Goal: Use online tool/utility: Utilize a website feature to perform a specific function

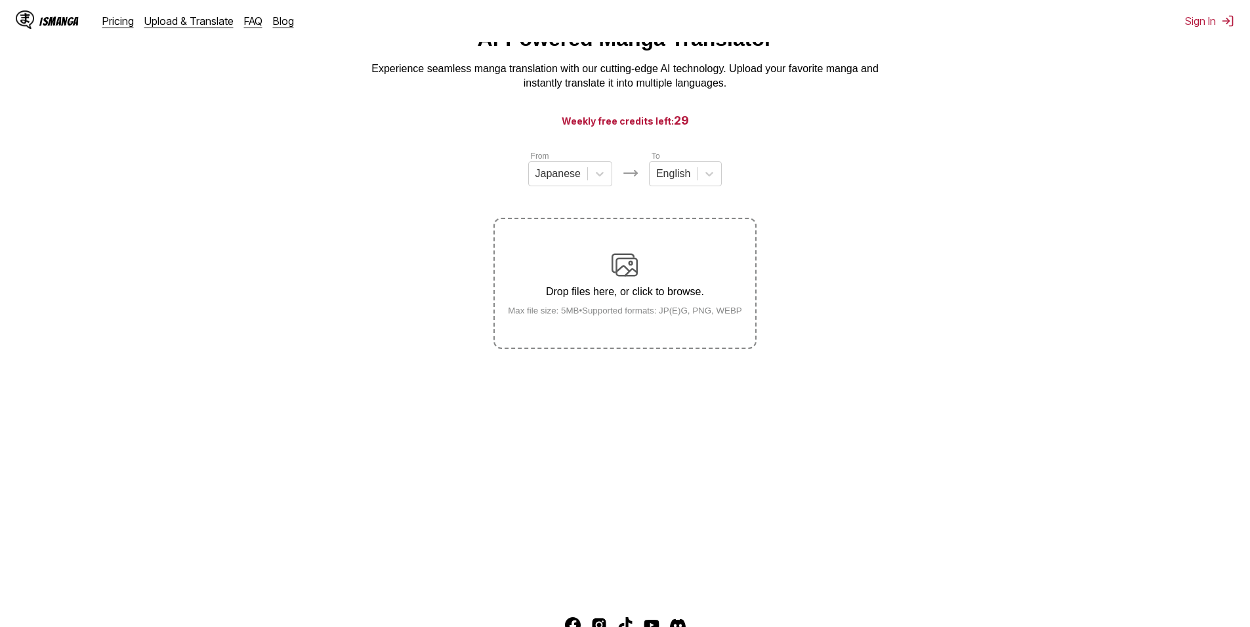
click at [618, 256] on img at bounding box center [624, 265] width 26 height 26
click at [0, 0] on input "Drop files here, or click to browse. Max file size: 5MB • Supported formats: JP…" at bounding box center [0, 0] width 0 height 0
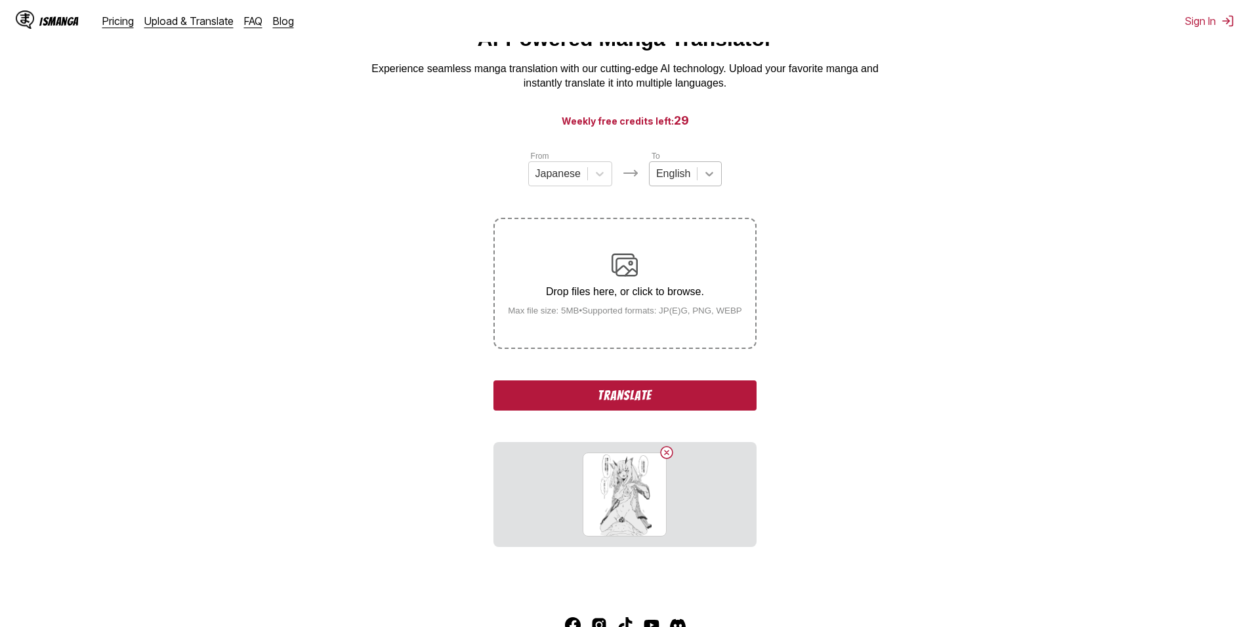
click at [697, 181] on div at bounding box center [709, 174] width 24 height 24
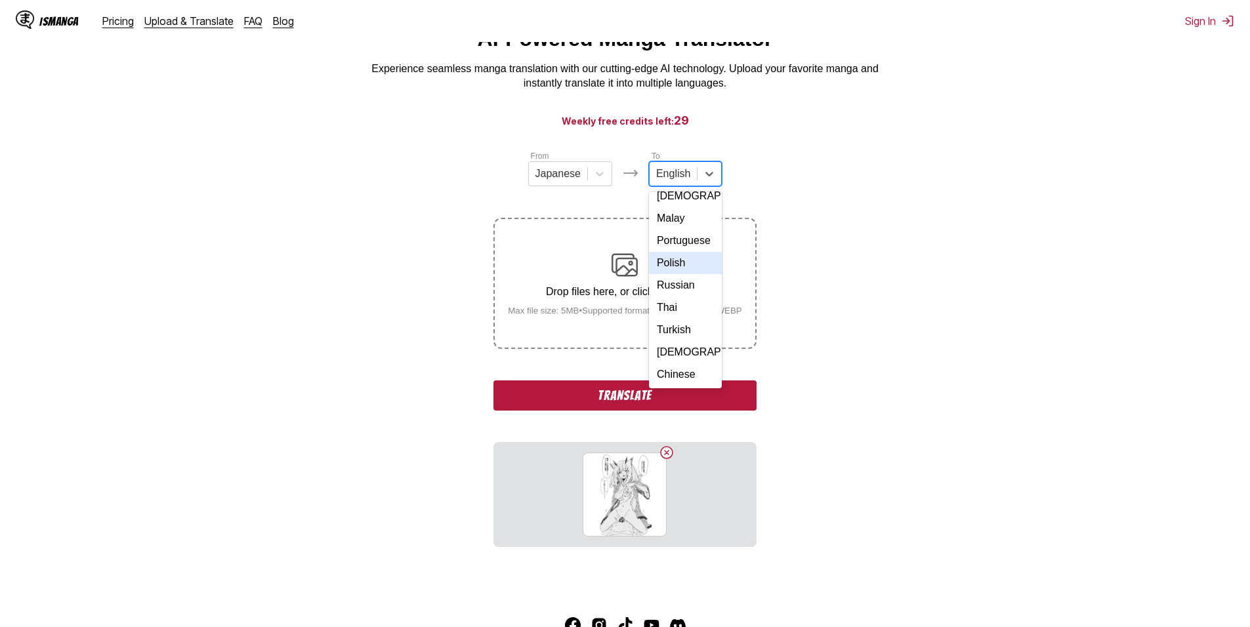
scroll to position [221, 0]
click at [689, 287] on div "Russian" at bounding box center [685, 285] width 73 height 22
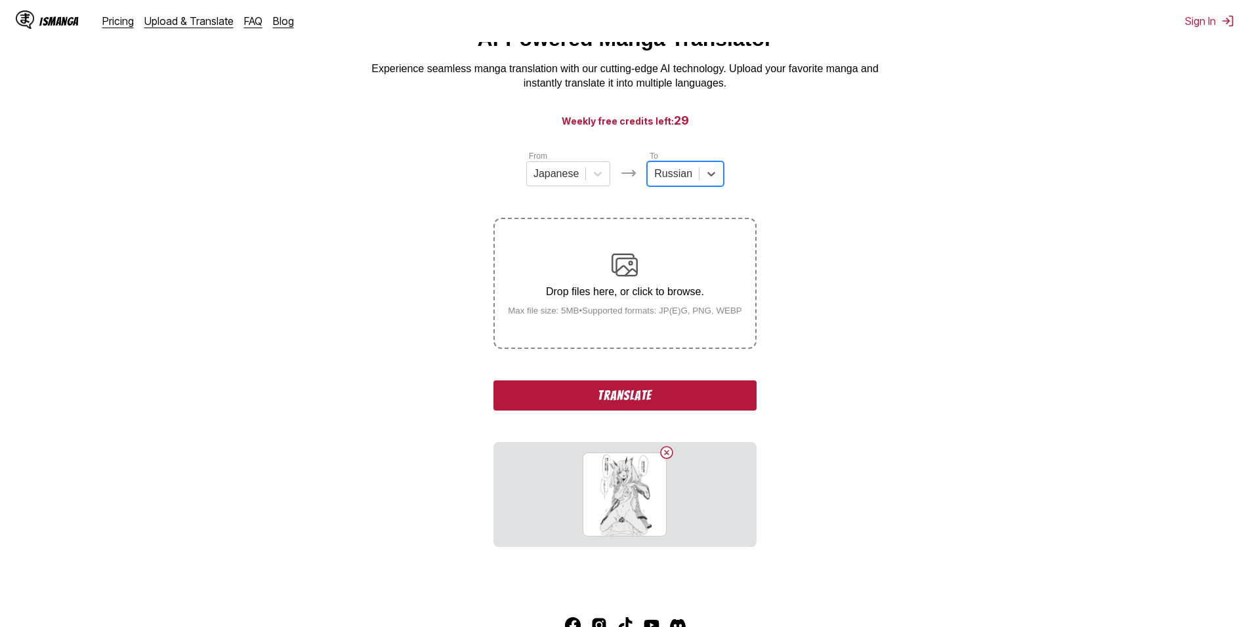
click at [669, 396] on button "Translate" at bounding box center [624, 395] width 262 height 30
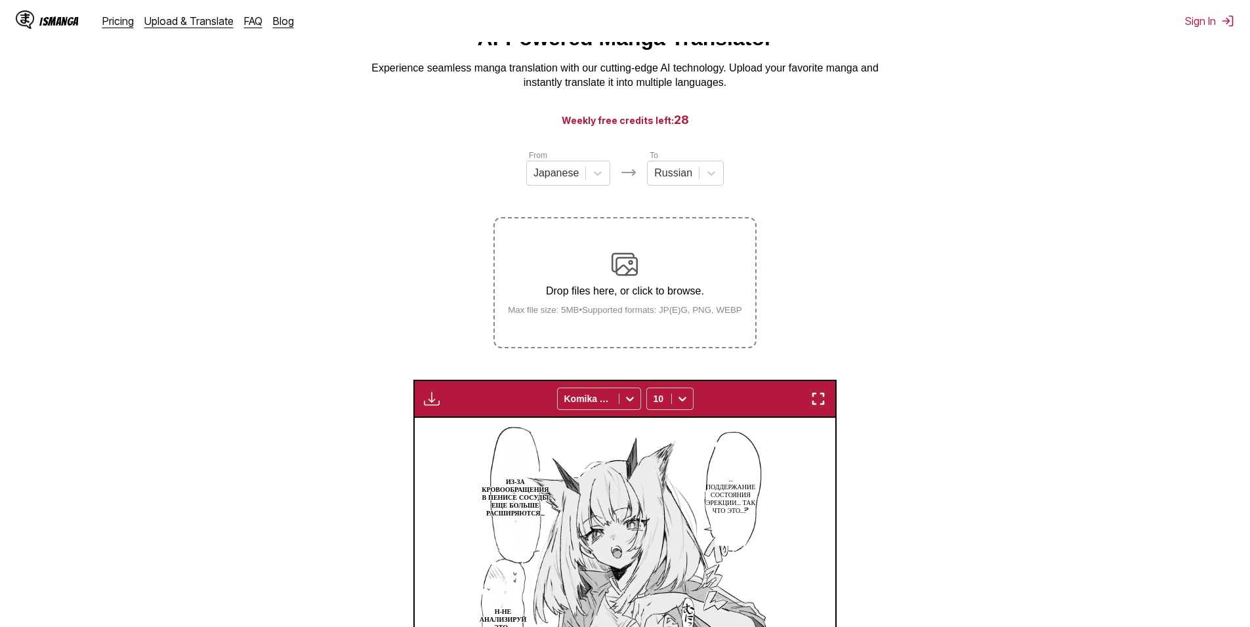
scroll to position [60, 0]
click at [565, 263] on div "Drop files here, or click to browse. Max file size: 5MB • Supported formats: JP…" at bounding box center [624, 284] width 255 height 64
click at [0, 0] on input "Drop files here, or click to browse. Max file size: 5MB • Supported formats: JP…" at bounding box center [0, 0] width 0 height 0
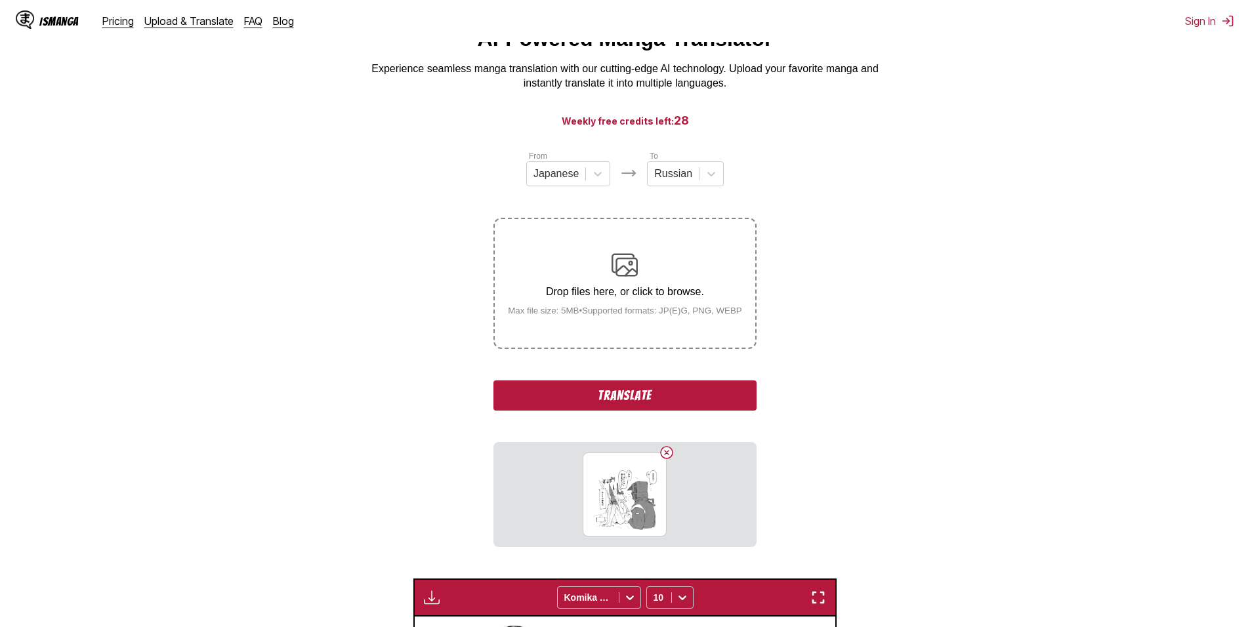
click at [672, 405] on button "Translate" at bounding box center [624, 395] width 262 height 30
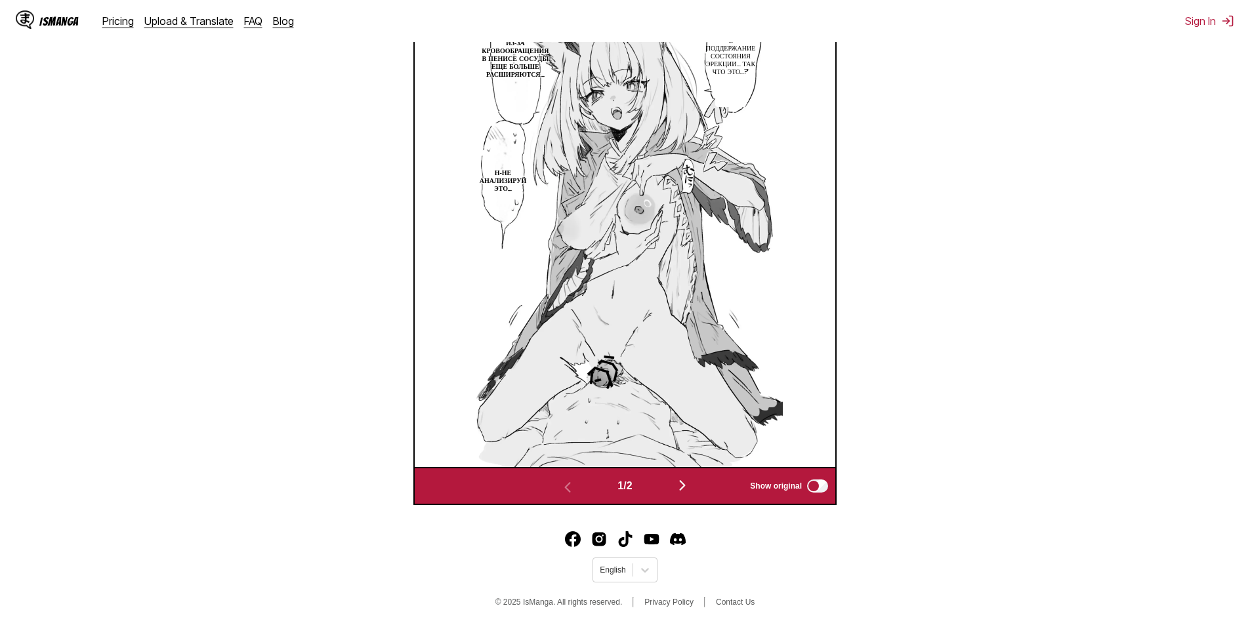
click at [688, 479] on img "button" at bounding box center [682, 486] width 16 height 16
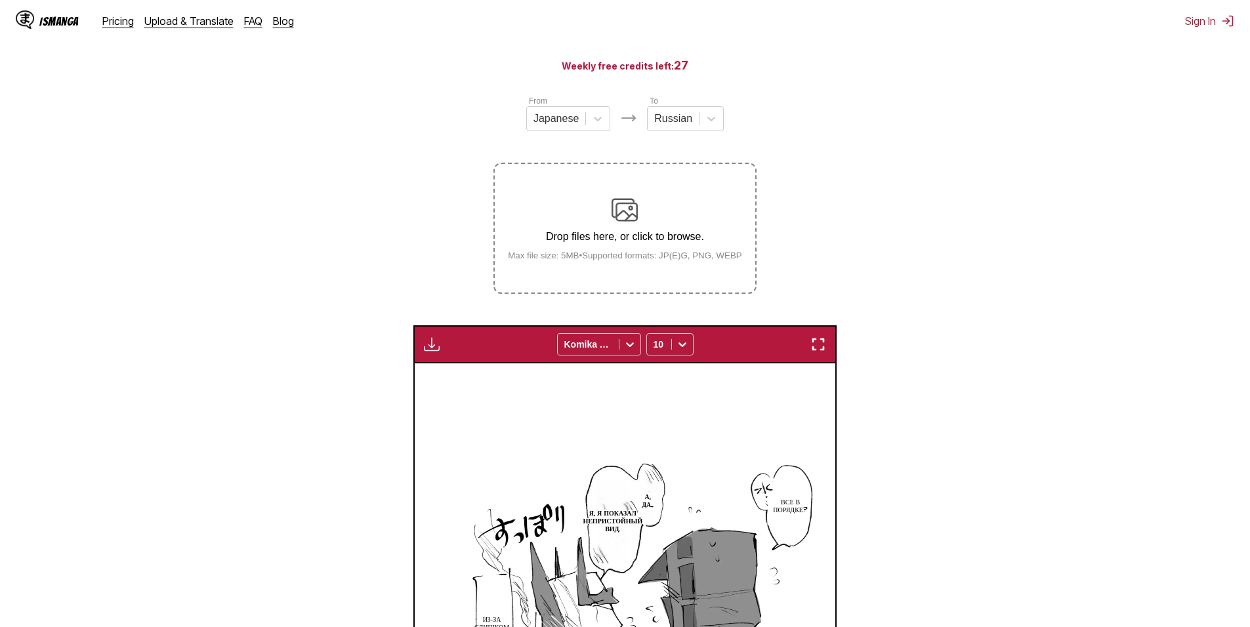
scroll to position [87, 0]
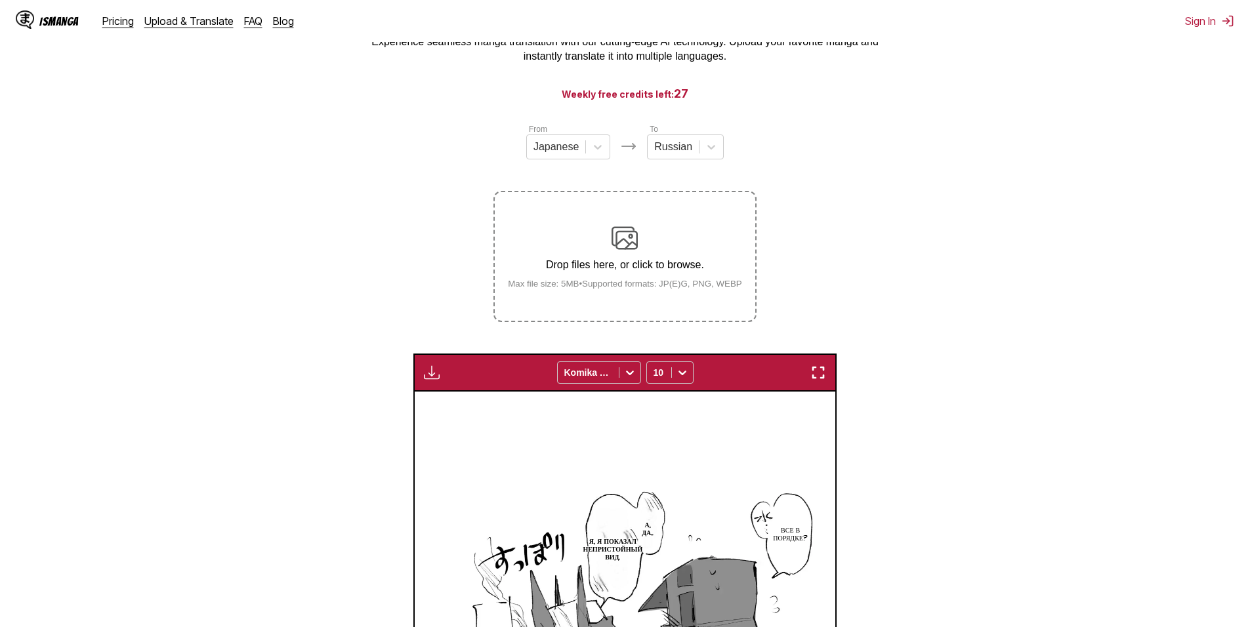
click at [658, 239] on div "Drop files here, or click to browse. Max file size: 5MB • Supported formats: JP…" at bounding box center [624, 257] width 255 height 64
click at [0, 0] on input "Drop files here, or click to browse. Max file size: 5MB • Supported formats: JP…" at bounding box center [0, 0] width 0 height 0
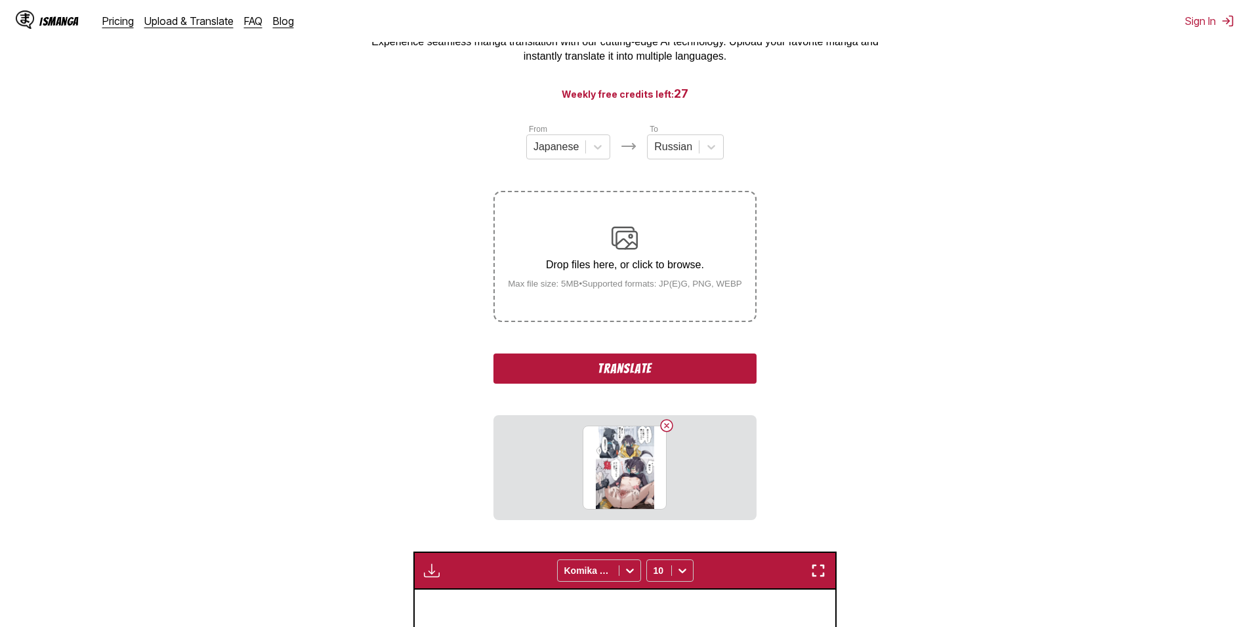
click at [661, 359] on button "Translate" at bounding box center [624, 369] width 262 height 30
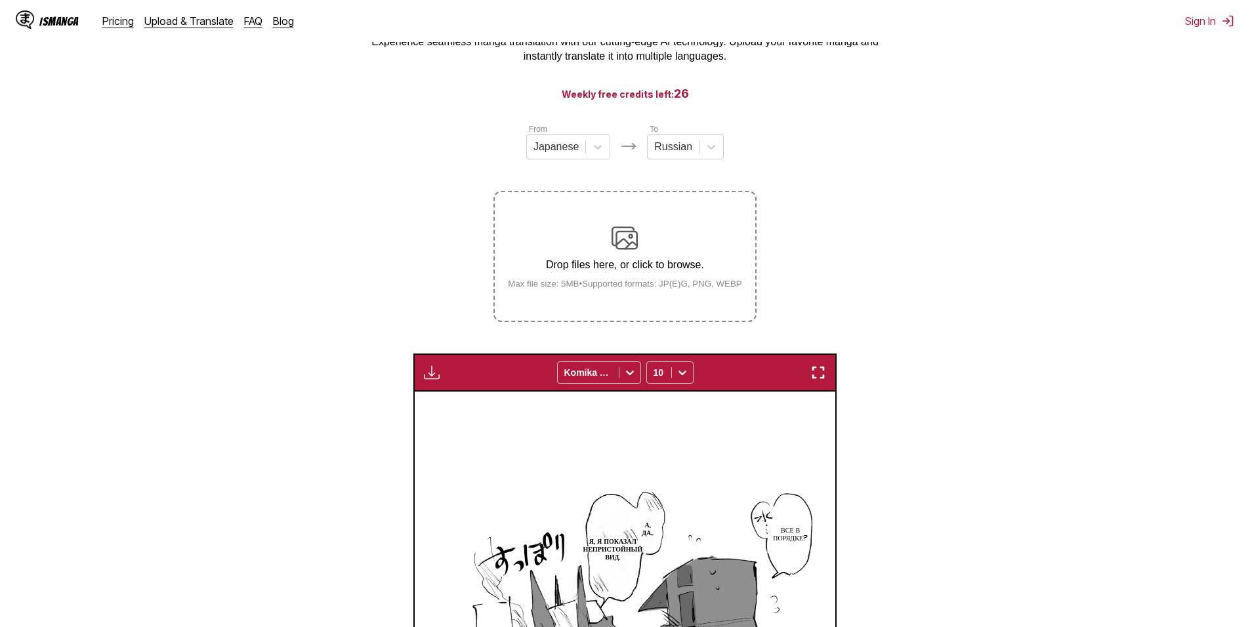
drag, startPoint x: 797, startPoint y: 194, endPoint x: 790, endPoint y: 199, distance: 8.4
click at [797, 194] on section "From Japanese To Russian Drop files here, or click to browse. Max file size: 5M…" at bounding box center [624, 520] width 1229 height 795
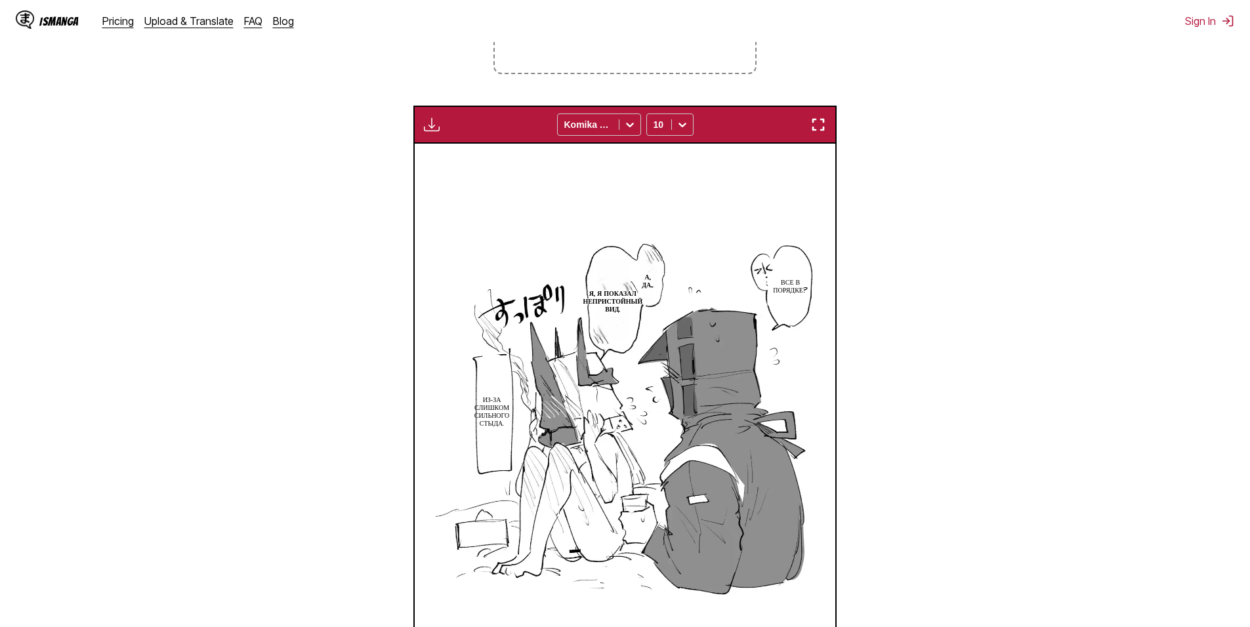
scroll to position [415, 0]
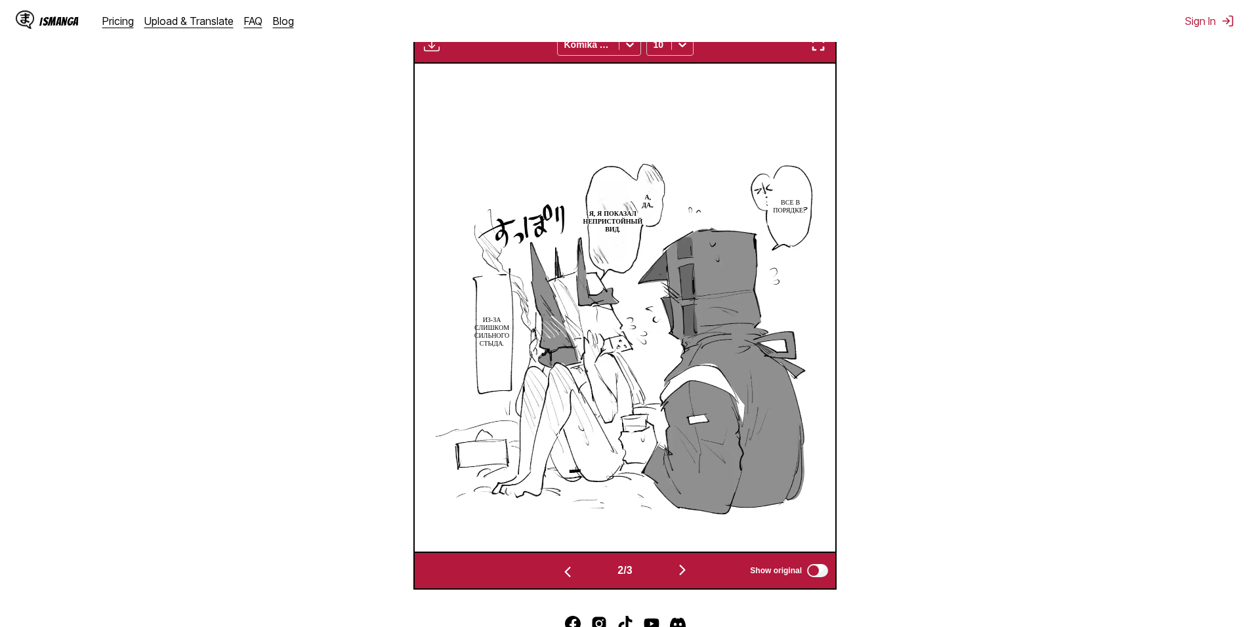
click at [680, 581] on button "button" at bounding box center [682, 570] width 79 height 19
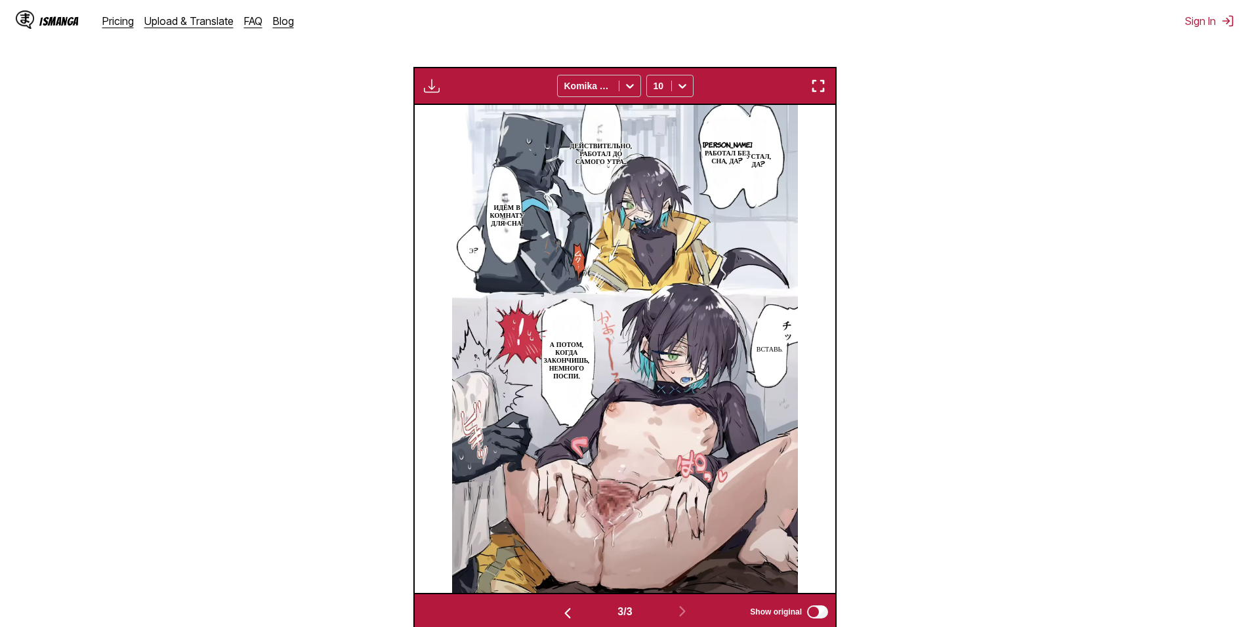
scroll to position [218, 0]
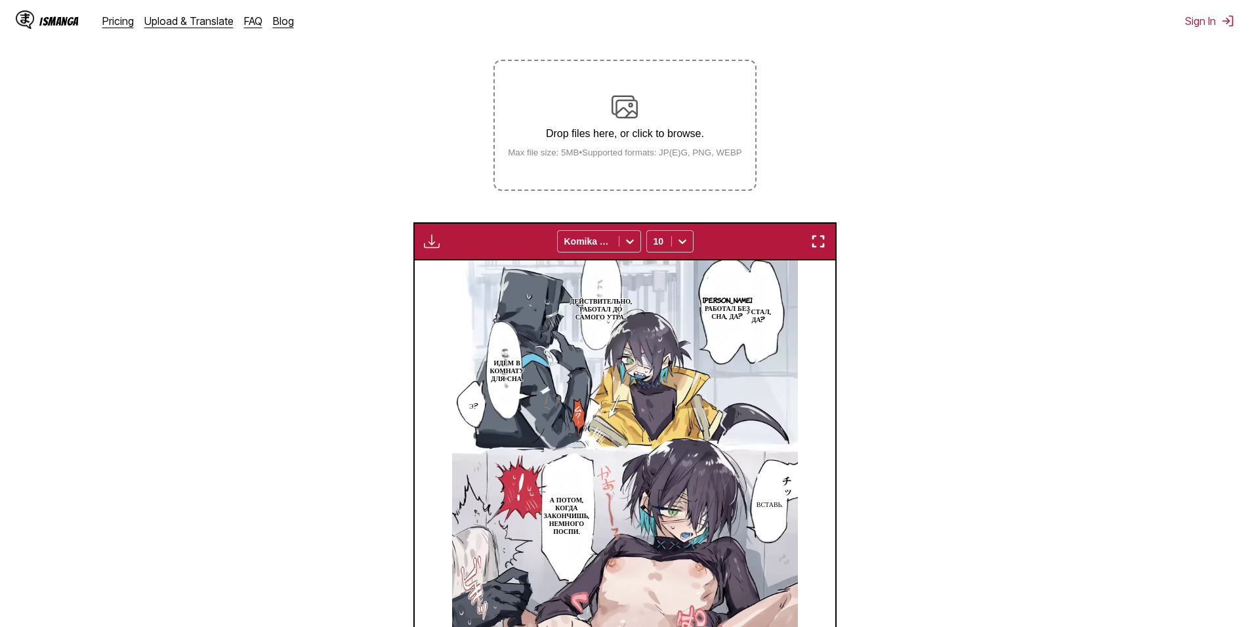
click at [621, 132] on p "Drop files here, or click to browse." at bounding box center [624, 134] width 255 height 12
click at [0, 0] on input "Drop files here, or click to browse. Max file size: 5MB • Supported formats: JP…" at bounding box center [0, 0] width 0 height 0
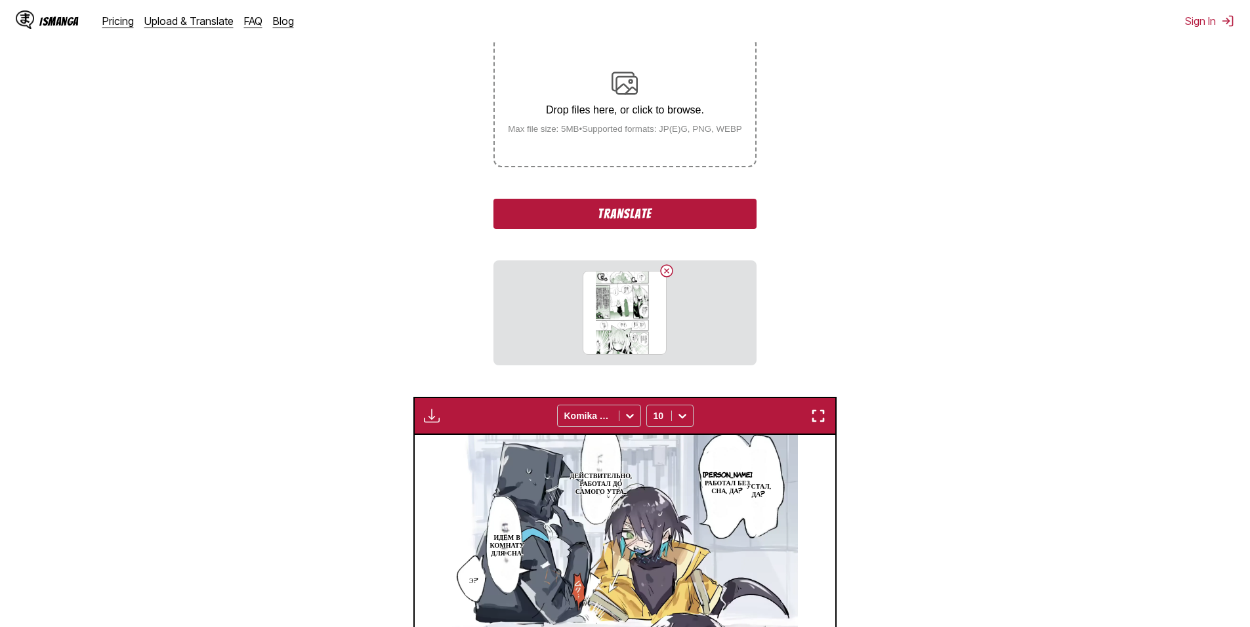
scroll to position [87, 0]
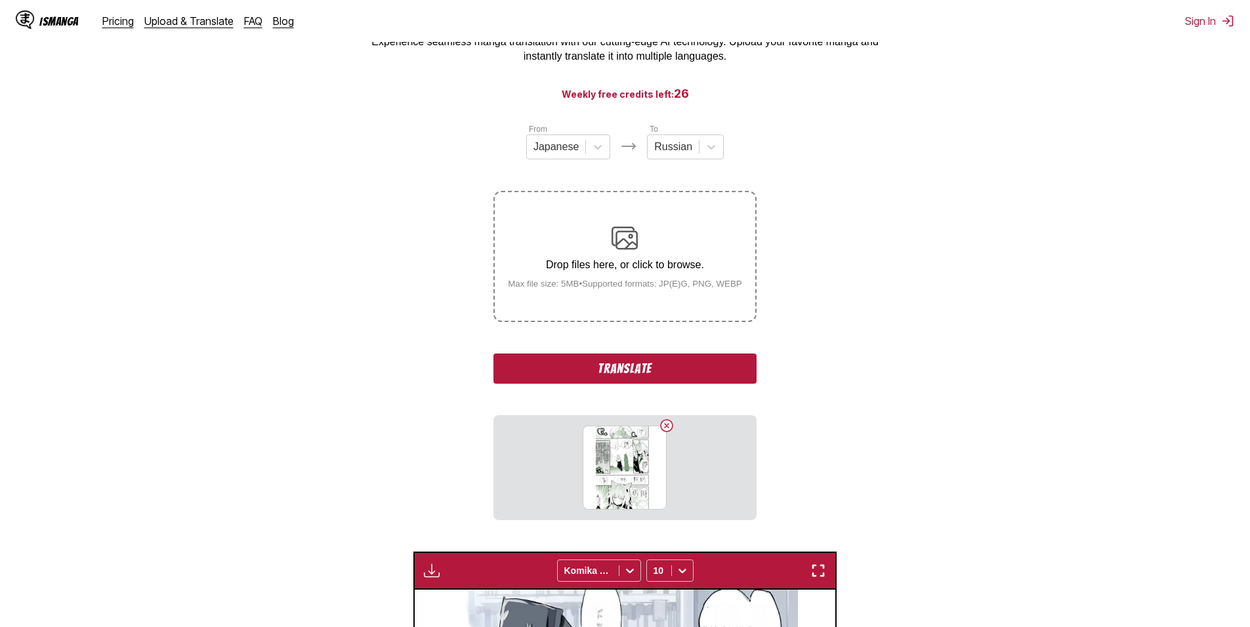
click at [690, 365] on button "Translate" at bounding box center [624, 369] width 262 height 30
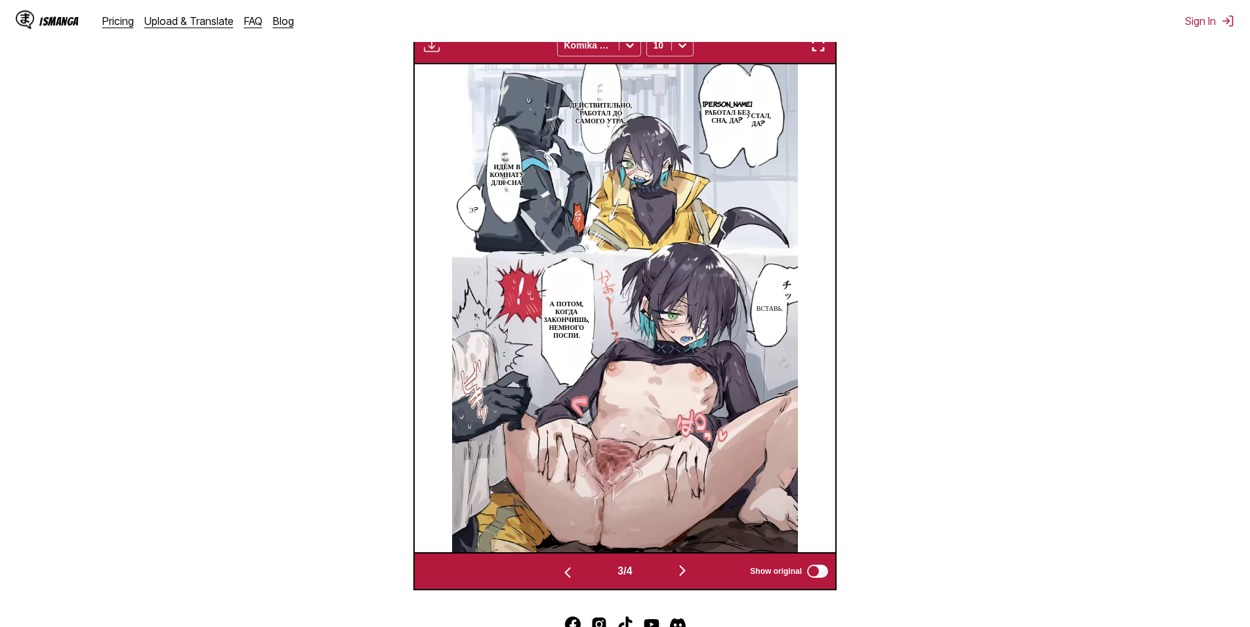
scroll to position [415, 0]
click at [675, 573] on button "button" at bounding box center [682, 570] width 79 height 19
